Goal: Find specific page/section: Find specific page/section

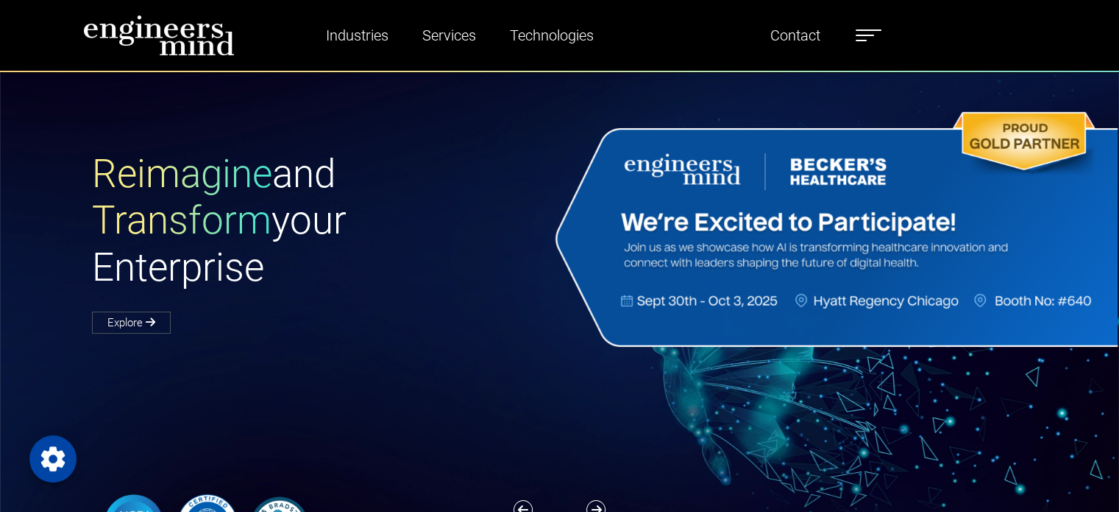
click at [863, 40] on span at bounding box center [861, 40] width 11 height 1
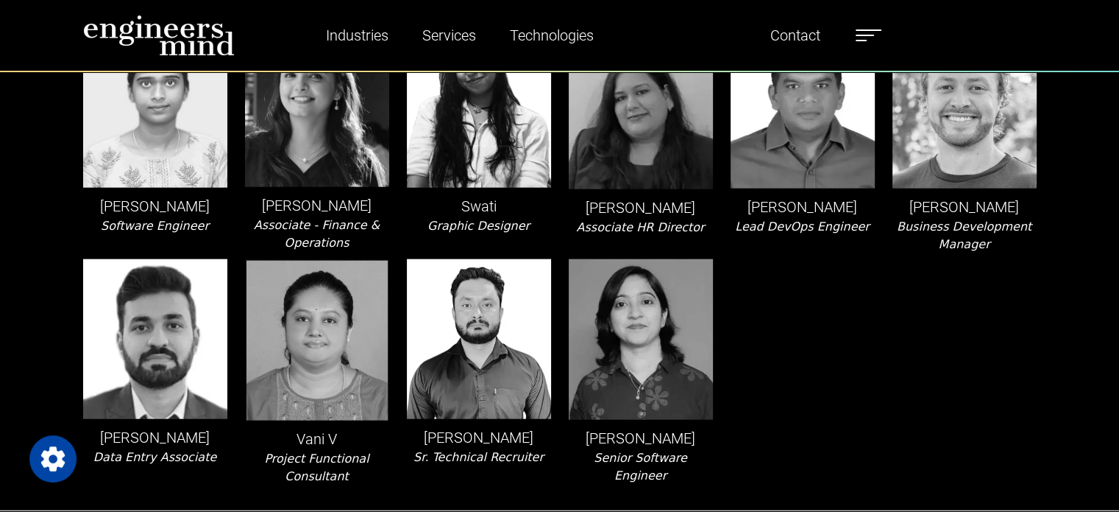
scroll to position [3536, 0]
